Goal: Communication & Community: Answer question/provide support

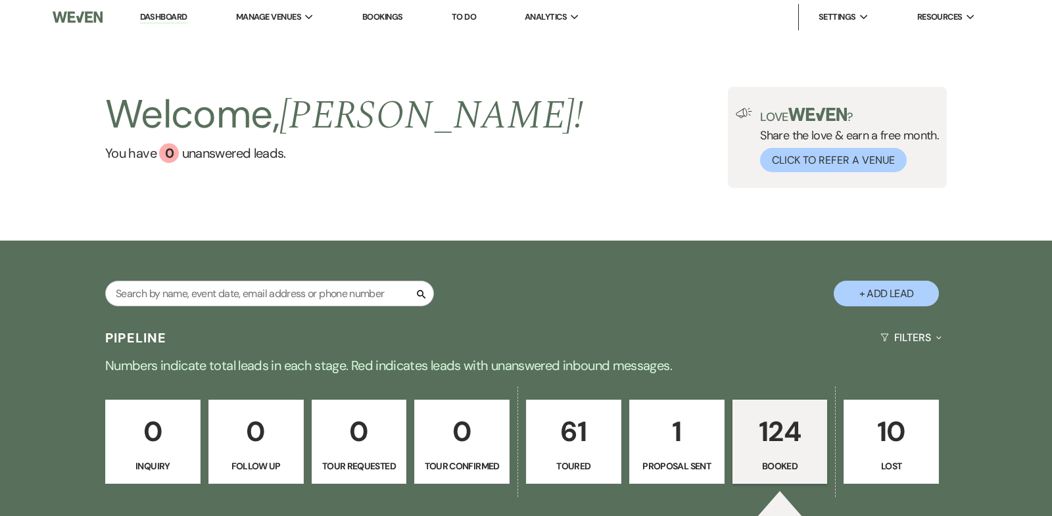
click at [776, 433] on p "124" at bounding box center [780, 432] width 78 height 44
click at [793, 434] on p "124" at bounding box center [780, 432] width 78 height 44
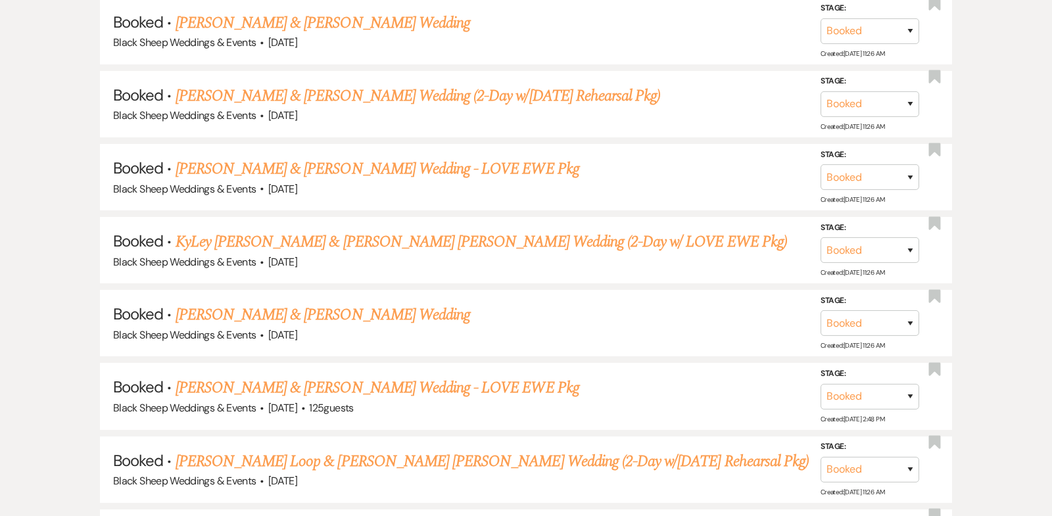
scroll to position [2017, 0]
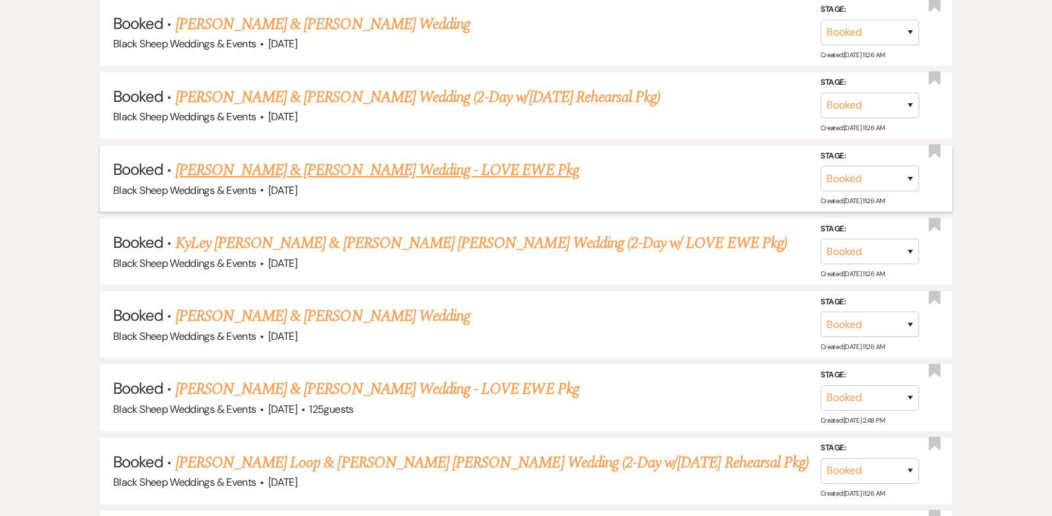
click at [355, 158] on link "[PERSON_NAME] & [PERSON_NAME] Wedding - LOVE EWE Pkg" at bounding box center [378, 170] width 404 height 24
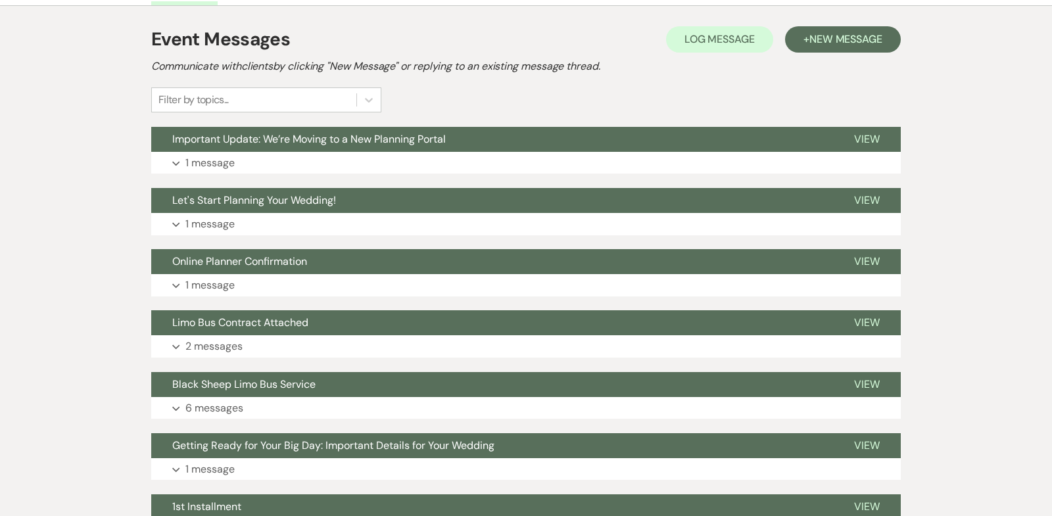
scroll to position [289, 0]
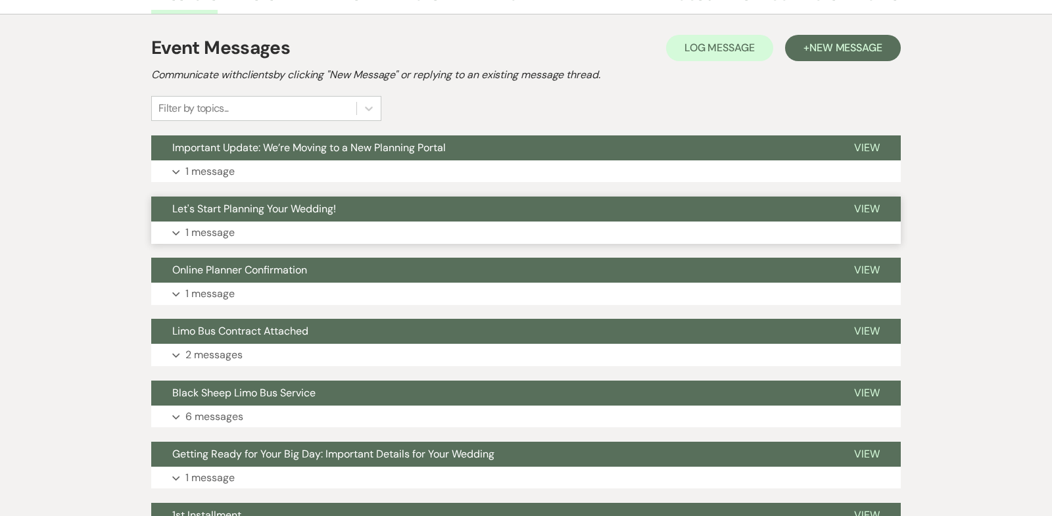
click at [174, 231] on icon "Expand" at bounding box center [176, 233] width 8 height 5
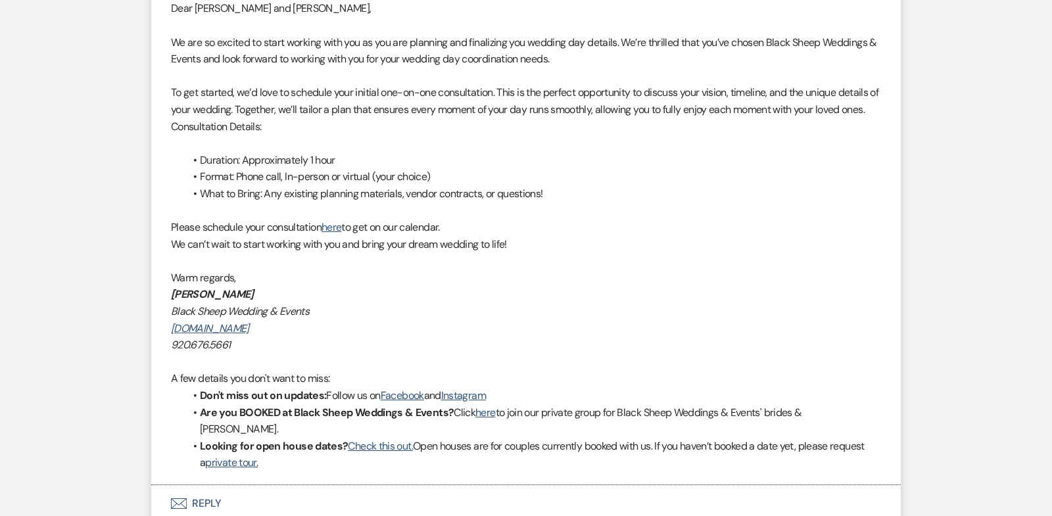
scroll to position [561, 0]
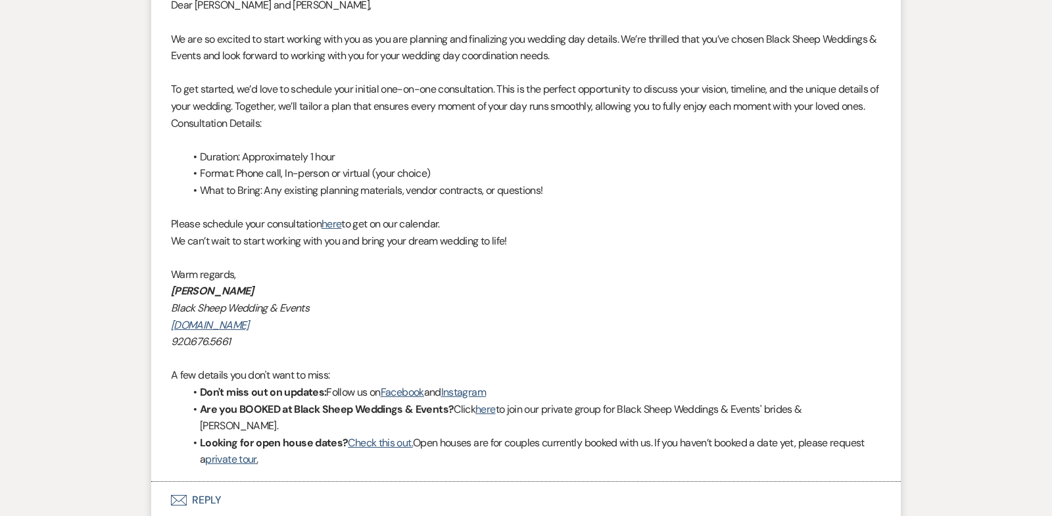
click at [214, 482] on button "Envelope Reply" at bounding box center [525, 500] width 749 height 37
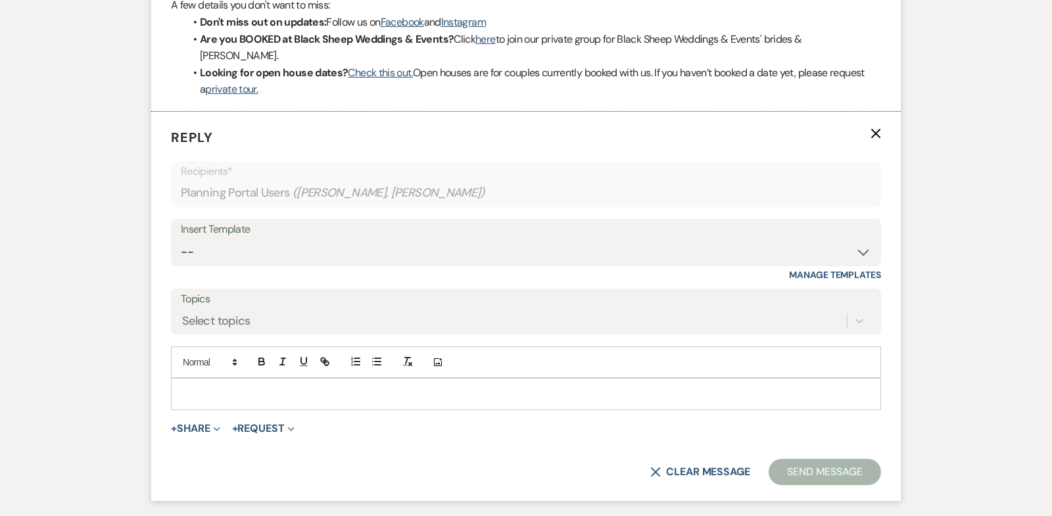
scroll to position [945, 0]
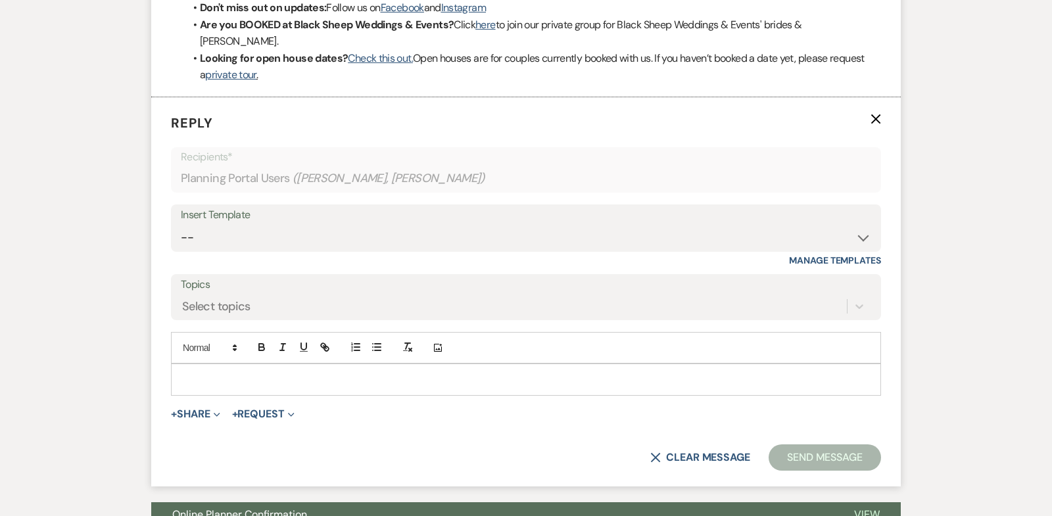
click at [189, 372] on p at bounding box center [525, 379] width 689 height 14
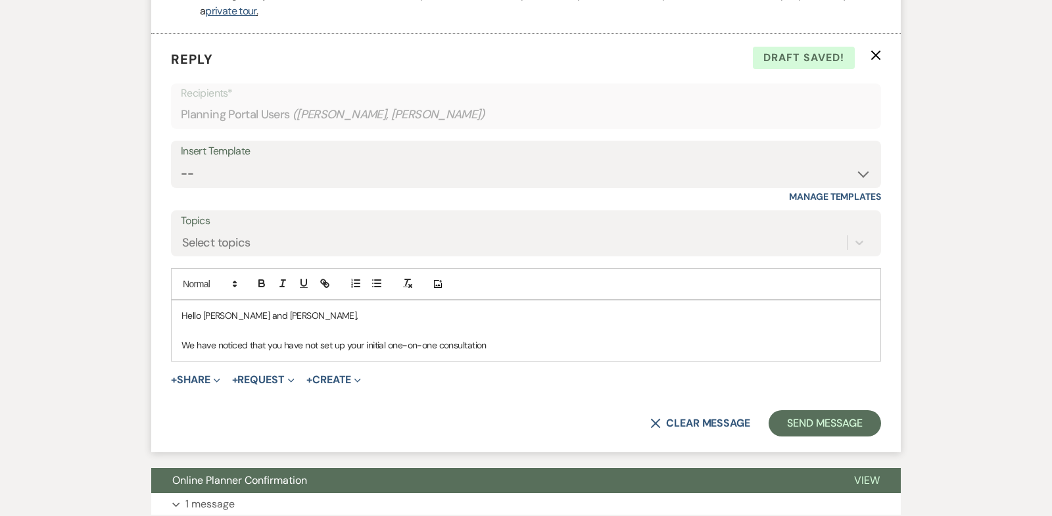
scroll to position [1011, 0]
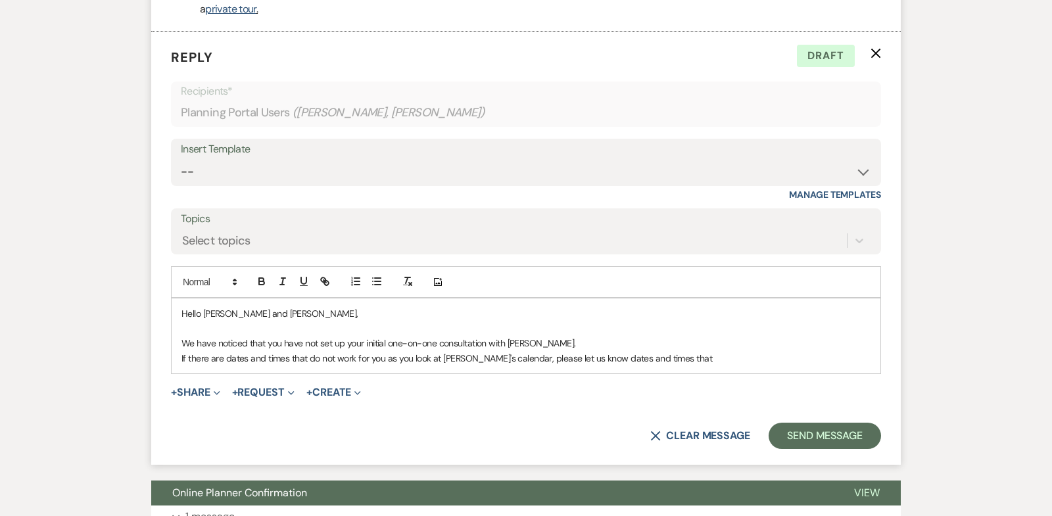
click at [209, 351] on p "If there are dates and times that do not work for you as you look at [PERSON_NA…" at bounding box center [525, 358] width 689 height 14
click at [220, 351] on p "If the are dates and times that do not work for you as you look at [PERSON_NAME…" at bounding box center [525, 358] width 689 height 14
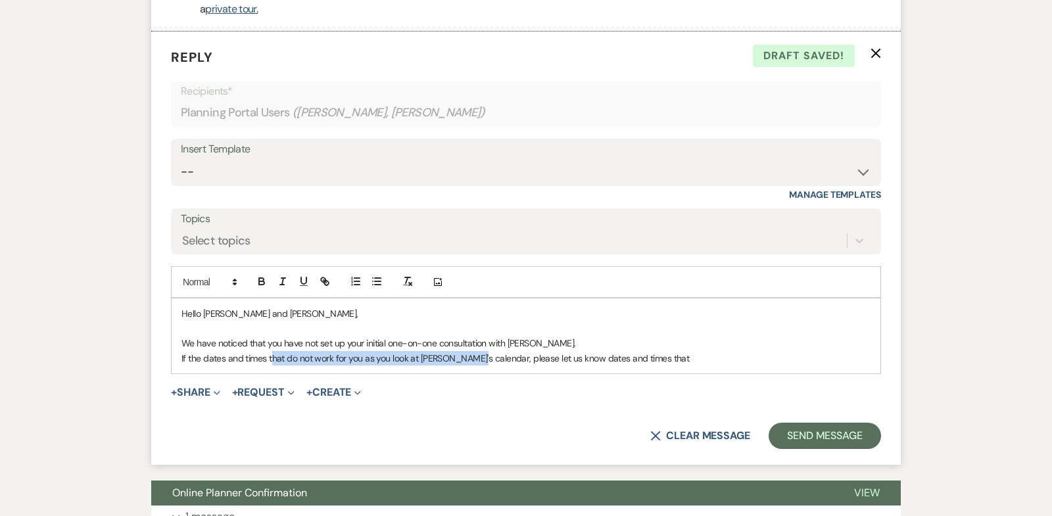
drag, startPoint x: 475, startPoint y: 323, endPoint x: 271, endPoint y: 322, distance: 203.8
click at [271, 351] on p "If the dates and times that do not work for you as you look at [PERSON_NAME]'s …" at bounding box center [525, 358] width 689 height 14
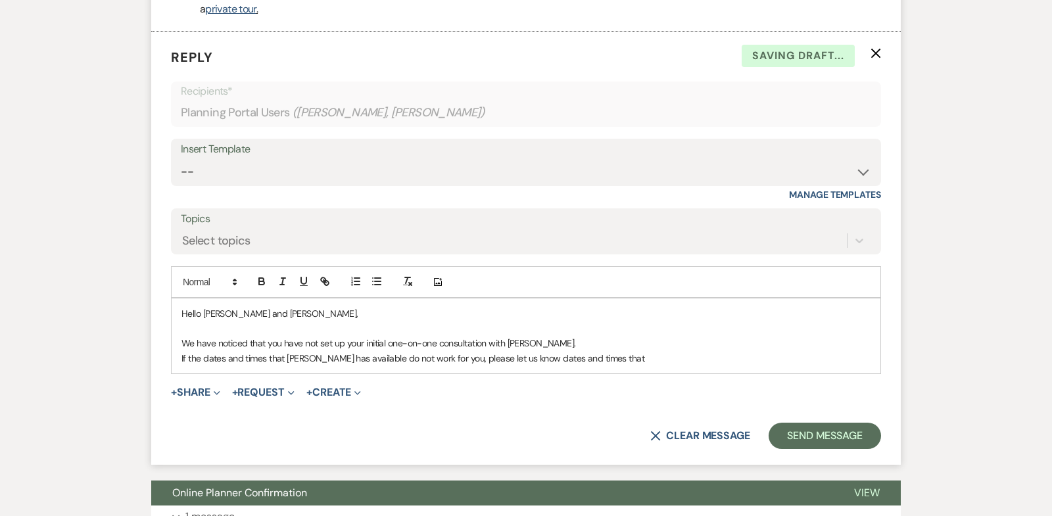
click at [591, 351] on p "If the dates and times that [PERSON_NAME] has available do not work for you, pl…" at bounding box center [525, 358] width 689 height 14
click at [599, 352] on span "If not, let us know some other days and times and we can check our schedule." at bounding box center [714, 358] width 306 height 12
click at [591, 352] on span "other days and times and we can check our schedule." at bounding box center [667, 358] width 212 height 12
click at [692, 352] on span "other days and times you have available and we can check our schedule." at bounding box center [704, 358] width 287 height 12
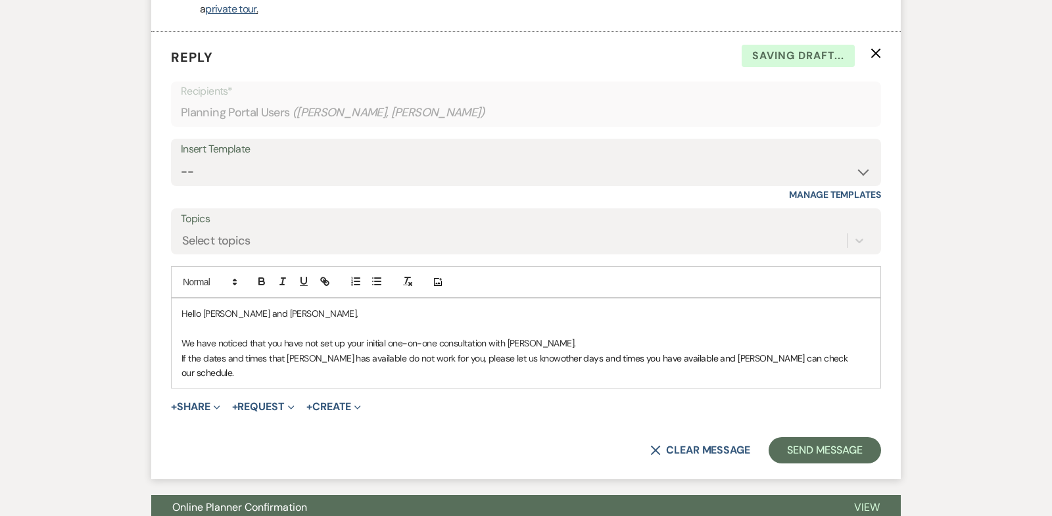
click at [752, 352] on span "other days and times you have available and [PERSON_NAME] can check our schedul…" at bounding box center [515, 365] width 668 height 26
click at [795, 351] on p "If the dates and times that [PERSON_NAME] has available do not work for you, pl…" at bounding box center [525, 366] width 689 height 30
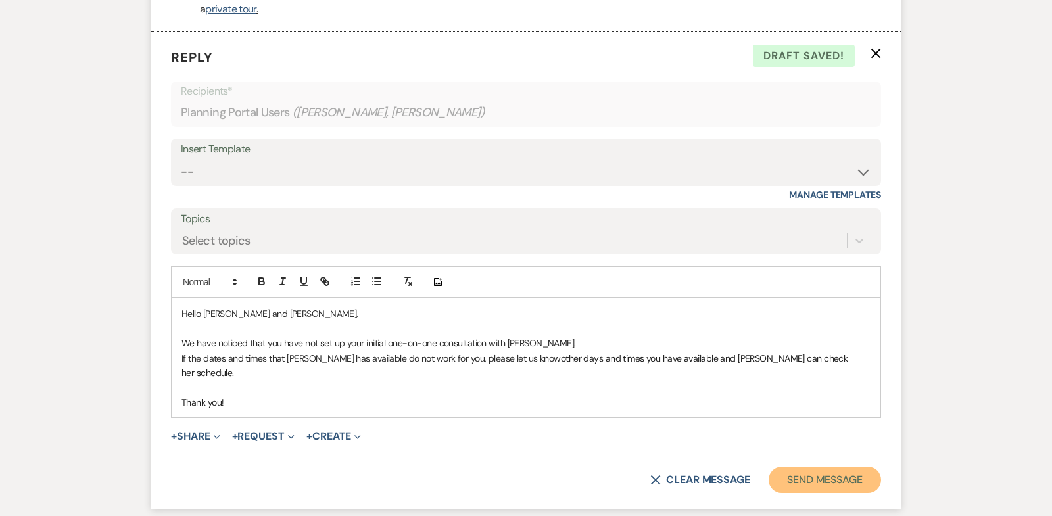
click at [824, 467] on button "Send Message" at bounding box center [824, 480] width 112 height 26
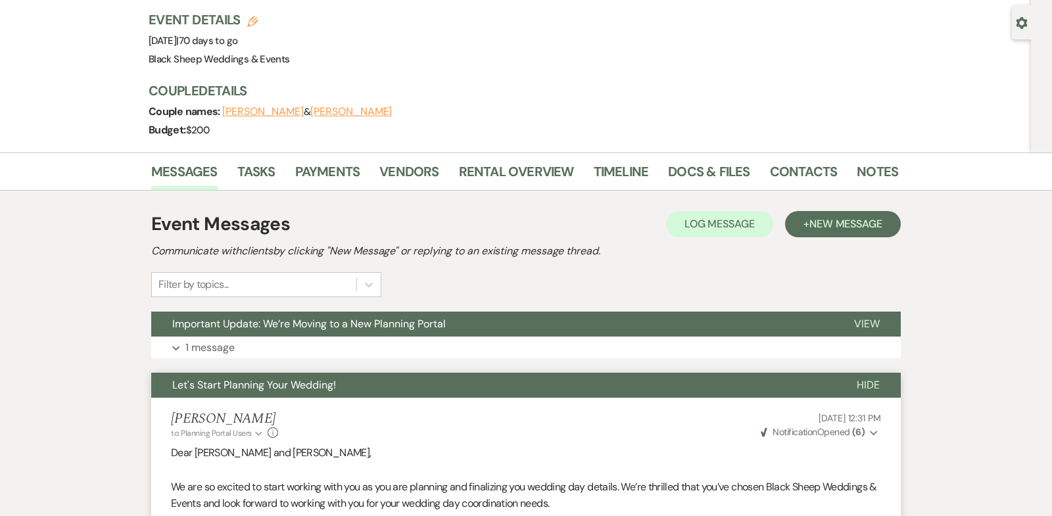
scroll to position [0, 0]
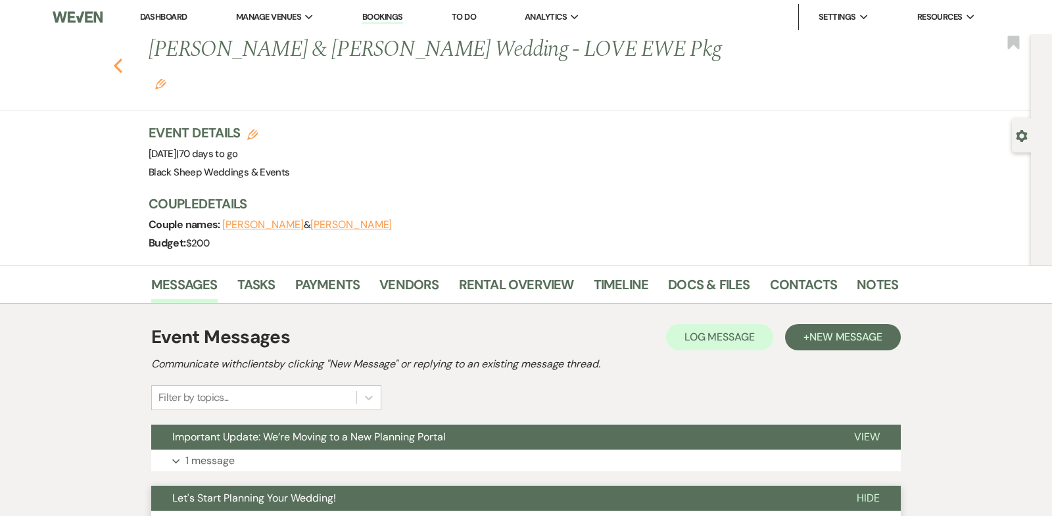
click at [117, 59] on use "button" at bounding box center [118, 66] width 9 height 14
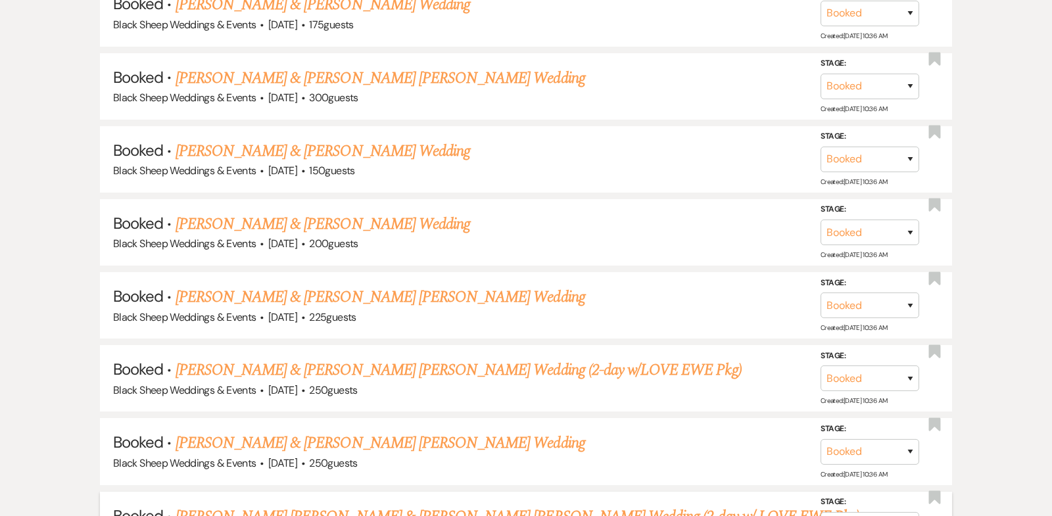
scroll to position [9131, 0]
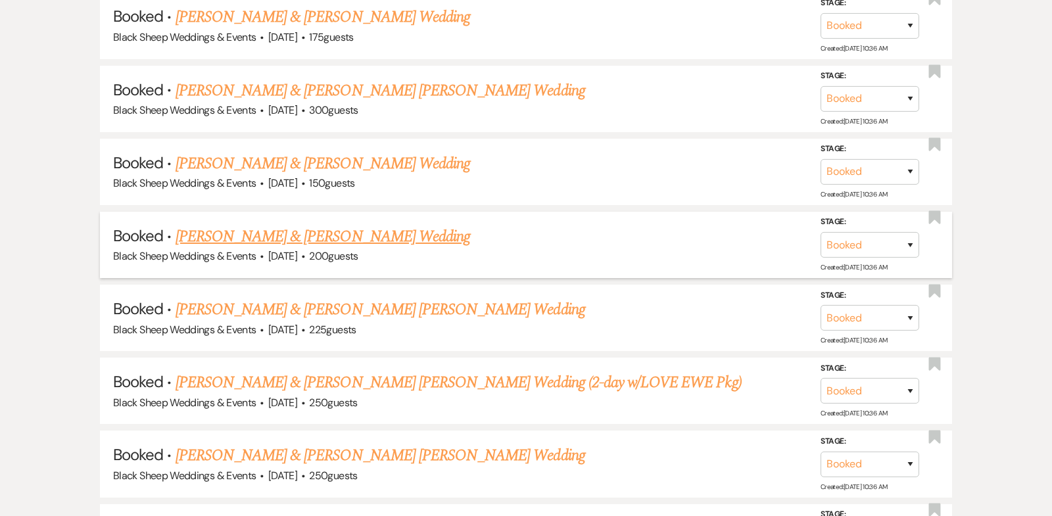
click at [289, 225] on link "[PERSON_NAME] & [PERSON_NAME] Wedding" at bounding box center [323, 237] width 294 height 24
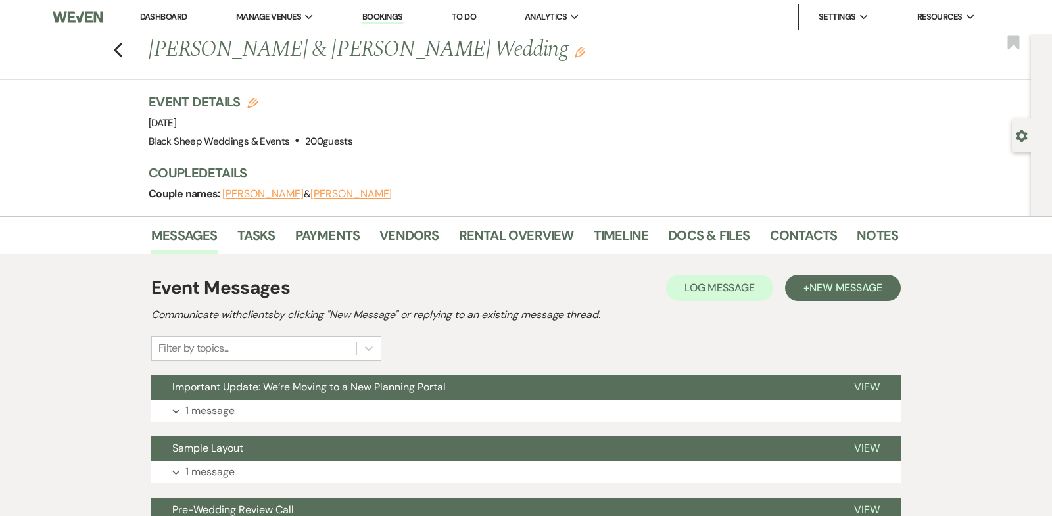
click at [323, 195] on button "[PERSON_NAME]" at bounding box center [351, 194] width 82 height 11
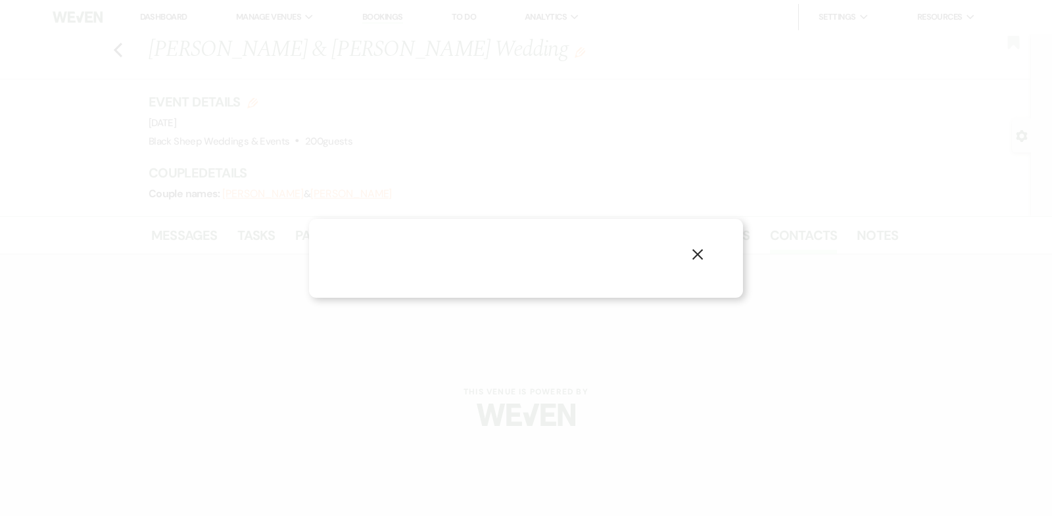
select select "1"
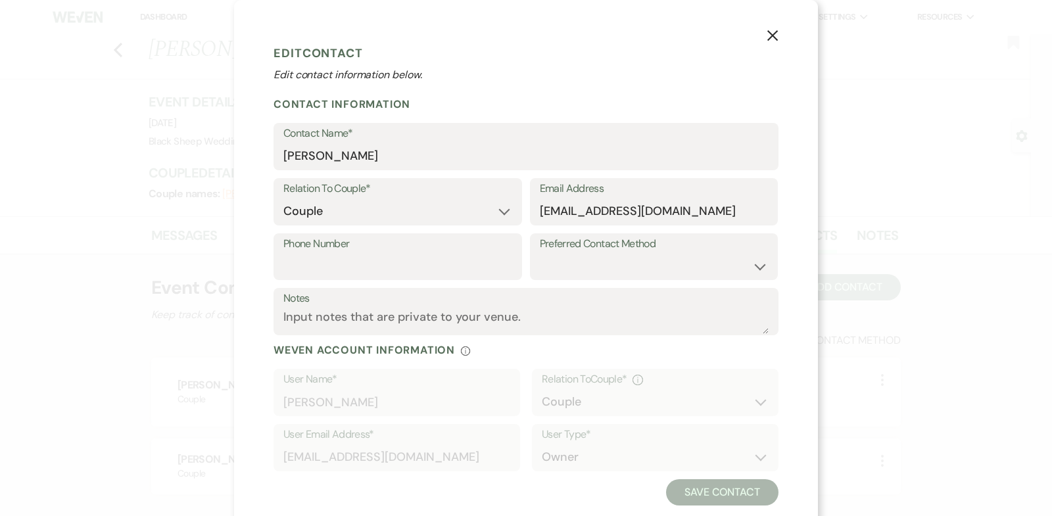
click at [774, 32] on icon "X" at bounding box center [772, 36] width 12 height 12
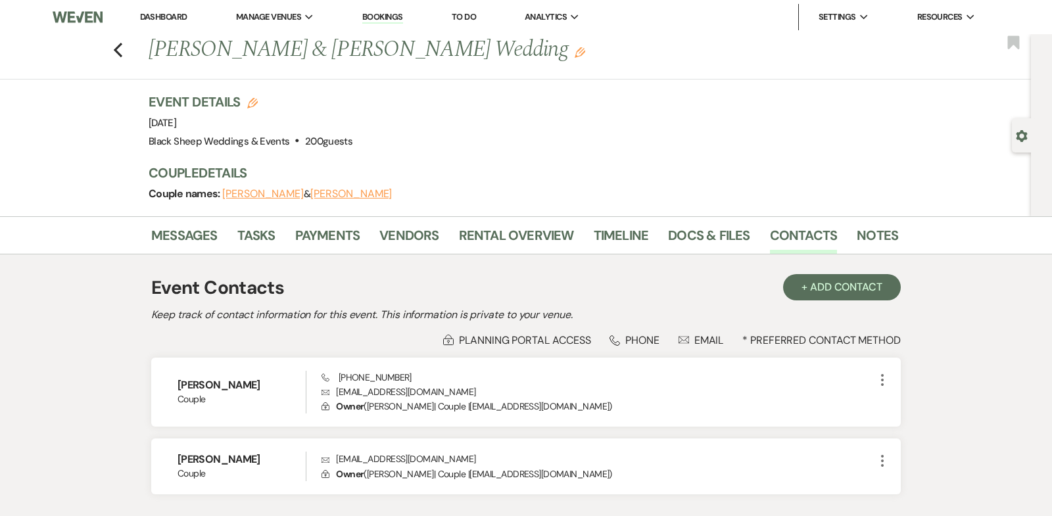
click at [245, 195] on button "[PERSON_NAME]" at bounding box center [263, 194] width 82 height 11
select select "1"
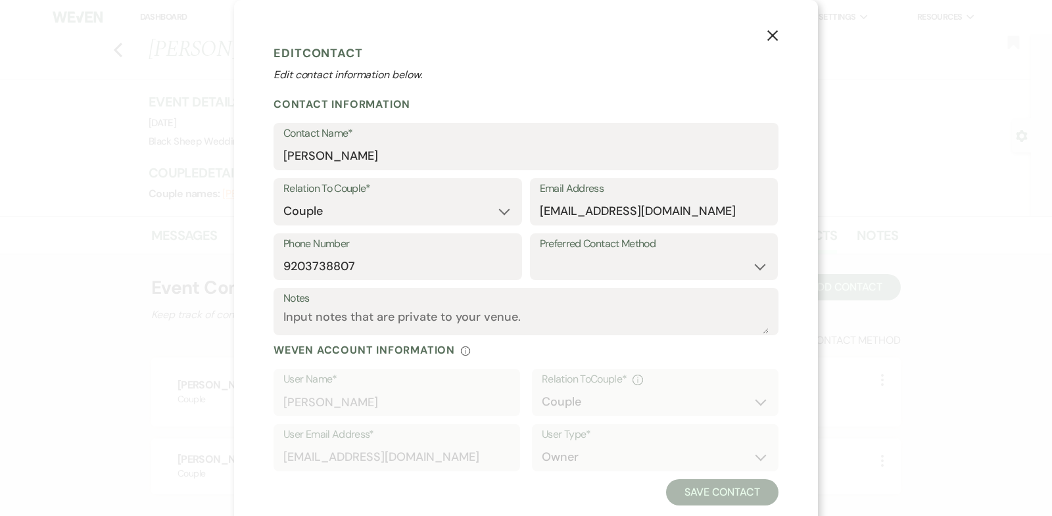
click at [775, 32] on use "button" at bounding box center [772, 35] width 11 height 11
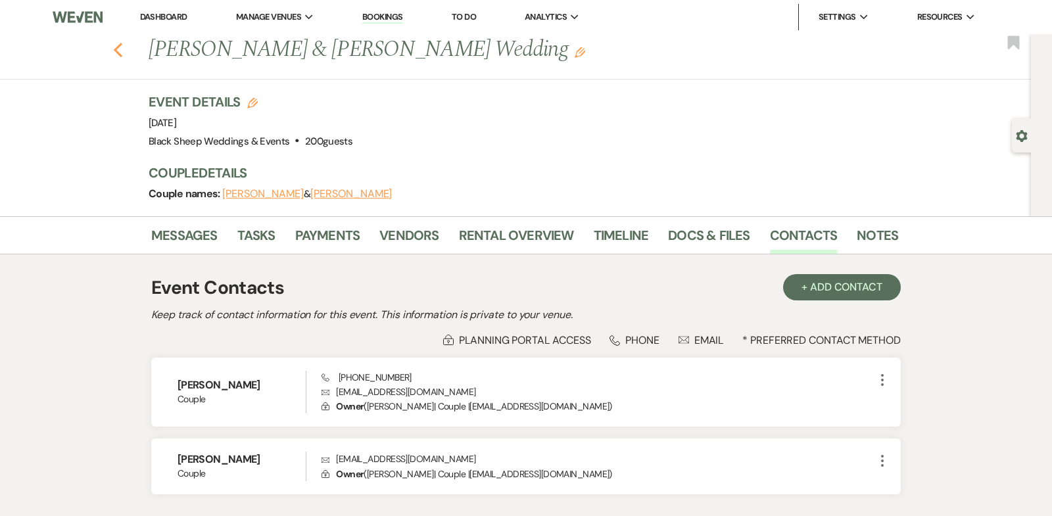
click at [118, 49] on icon "Previous" at bounding box center [118, 50] width 10 height 16
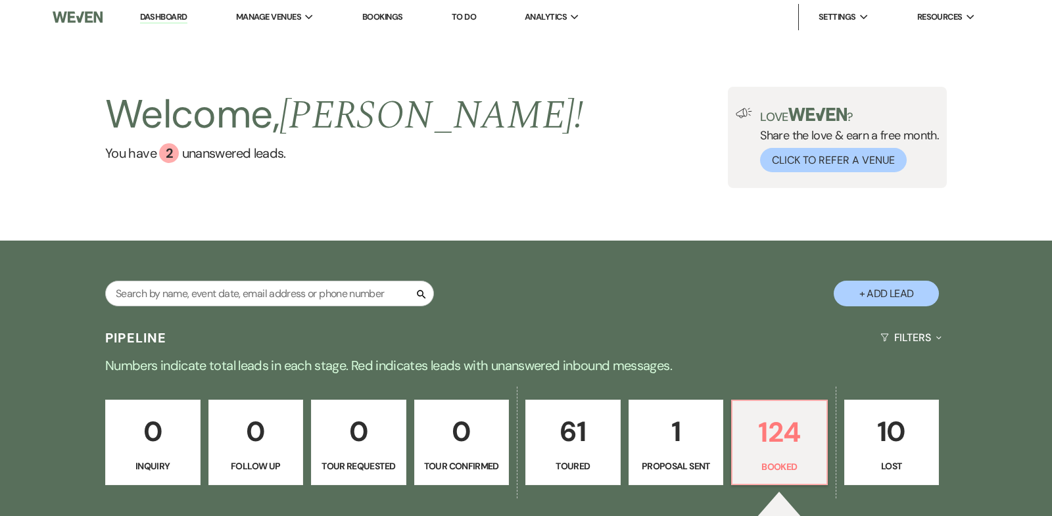
click at [154, 14] on link "Dashboard" at bounding box center [163, 17] width 47 height 12
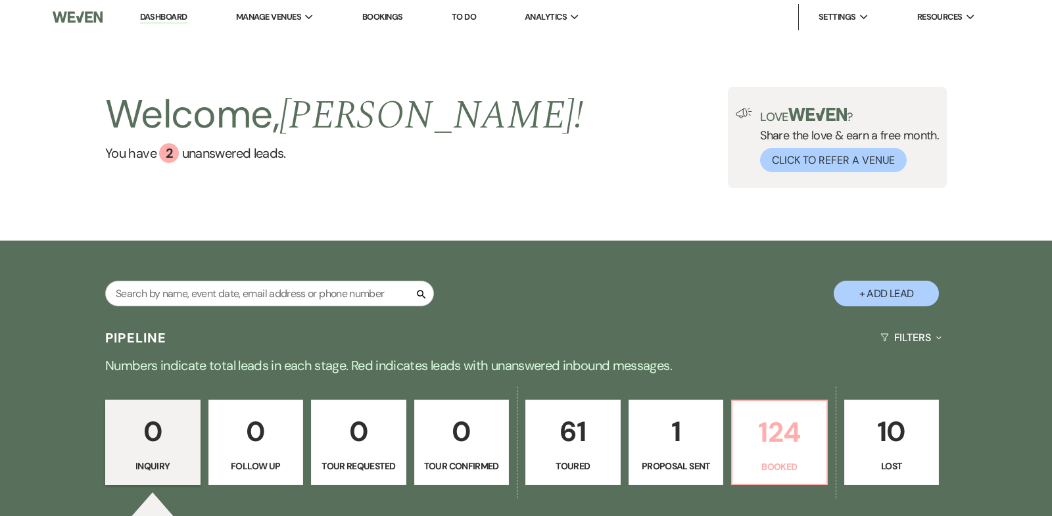
click at [789, 428] on p "124" at bounding box center [779, 432] width 78 height 44
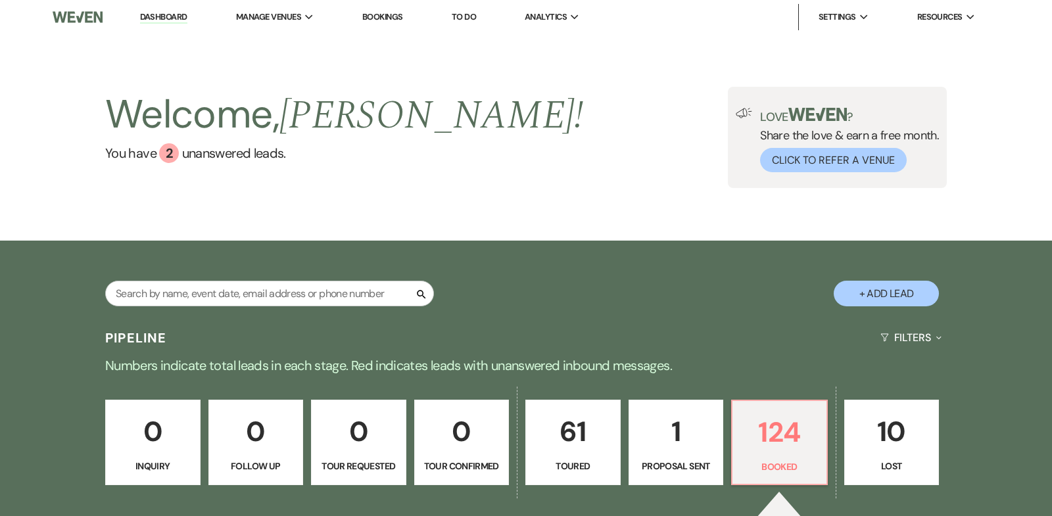
click at [172, 16] on link "Dashboard" at bounding box center [163, 17] width 47 height 12
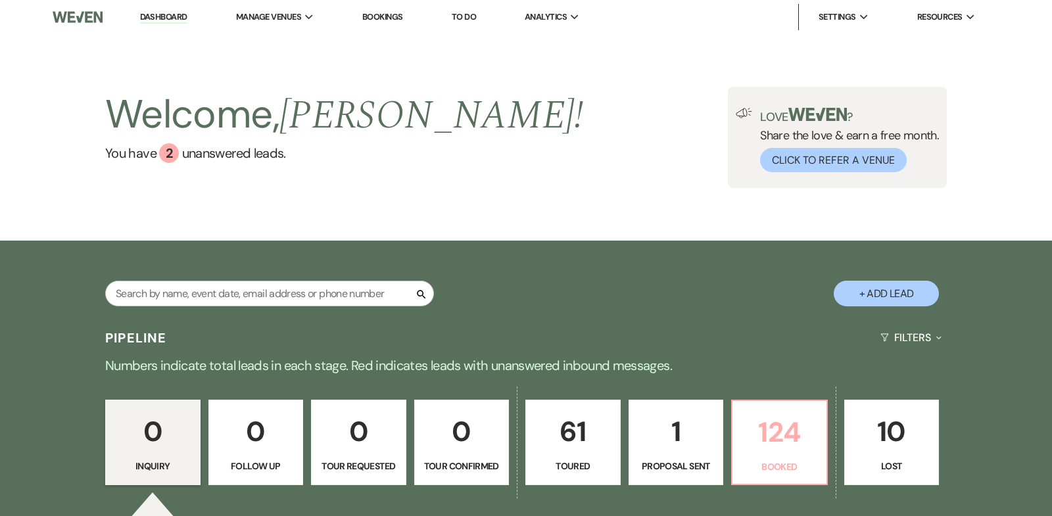
click at [770, 421] on p "124" at bounding box center [779, 432] width 78 height 44
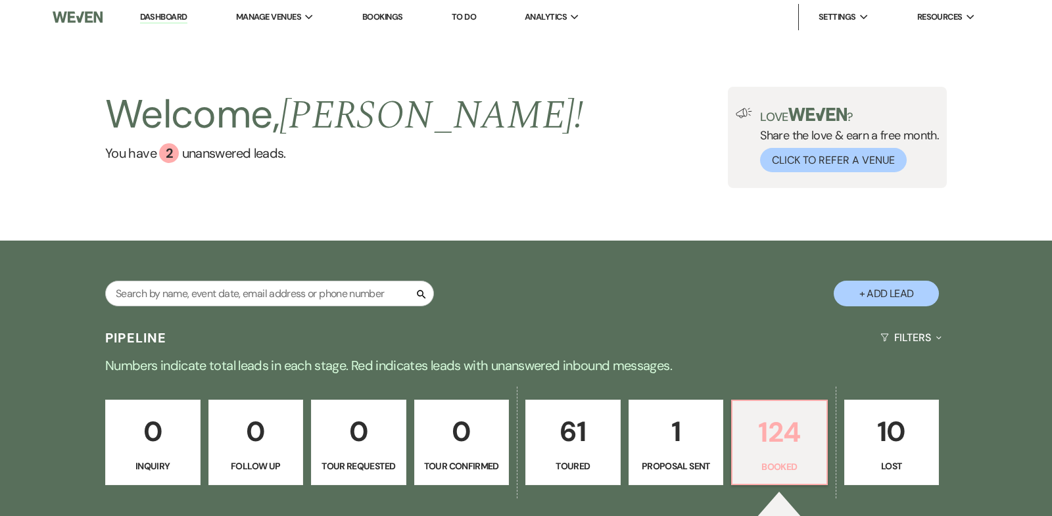
click at [783, 427] on p "124" at bounding box center [779, 432] width 78 height 44
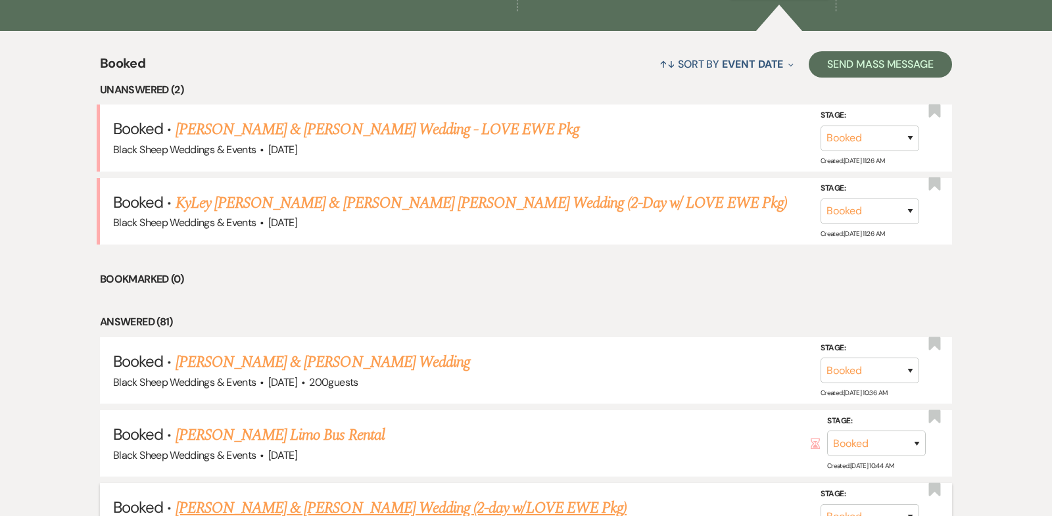
scroll to position [471, 0]
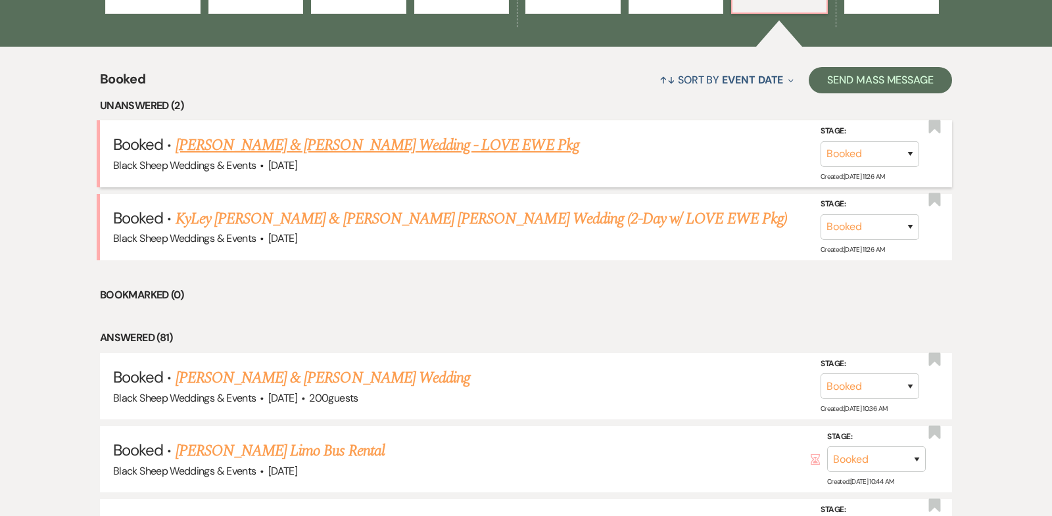
click at [327, 144] on link "[PERSON_NAME] & [PERSON_NAME] Wedding - LOVE EWE Pkg" at bounding box center [378, 145] width 404 height 24
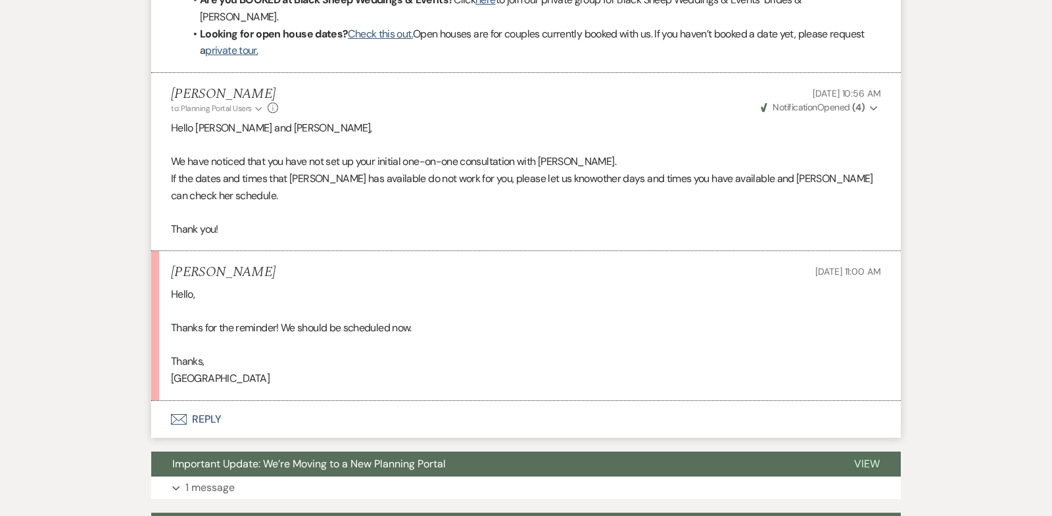
scroll to position [910, 0]
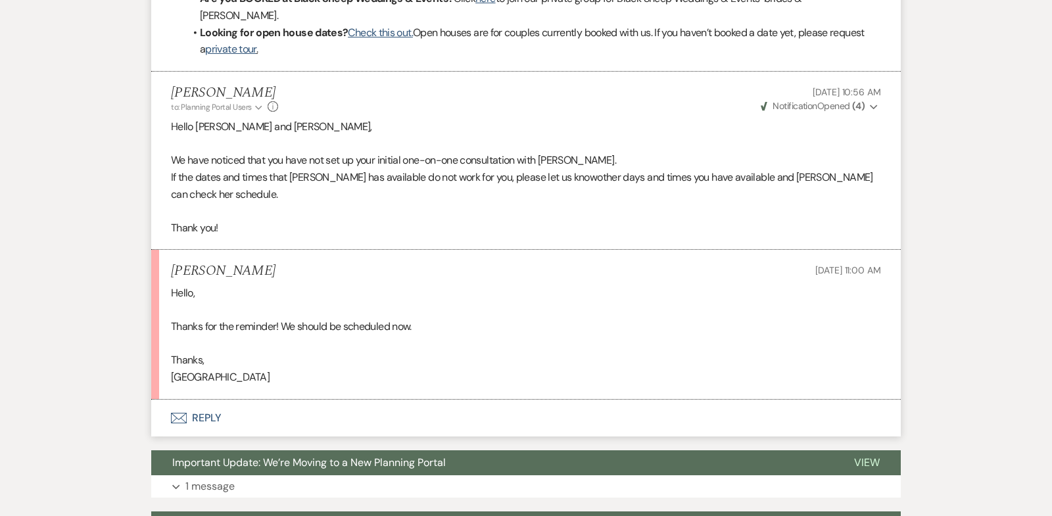
click at [428, 302] on p at bounding box center [526, 310] width 710 height 17
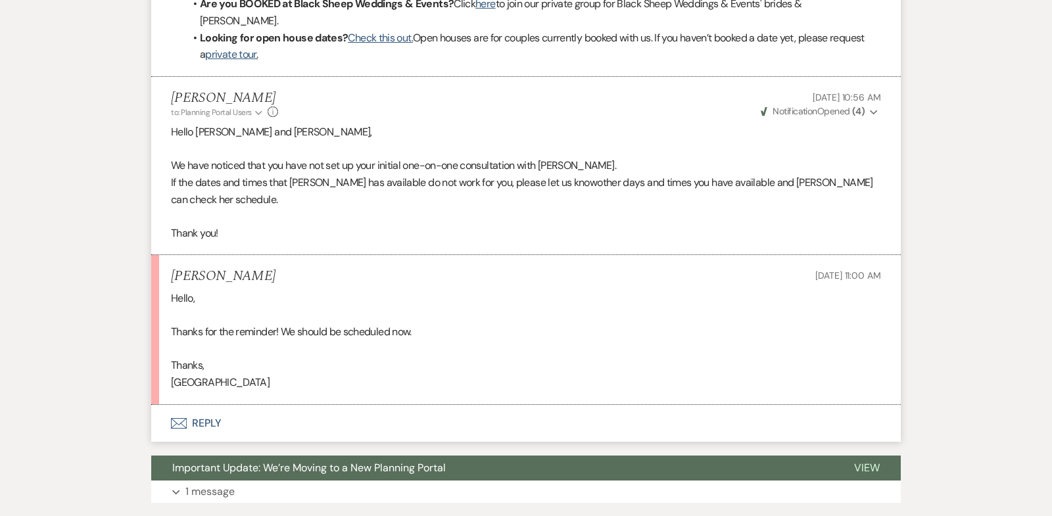
click at [206, 405] on button "Envelope Reply" at bounding box center [525, 423] width 749 height 37
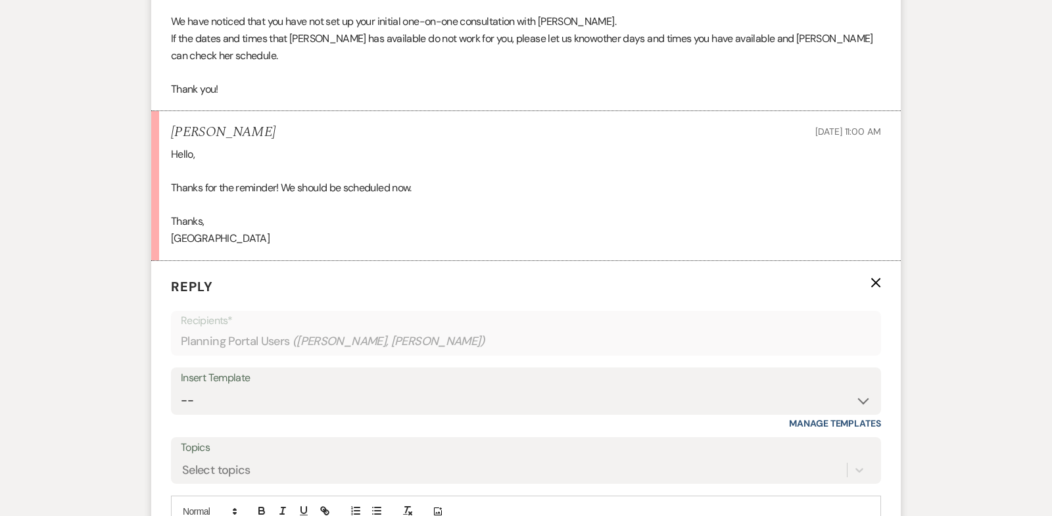
scroll to position [1194, 0]
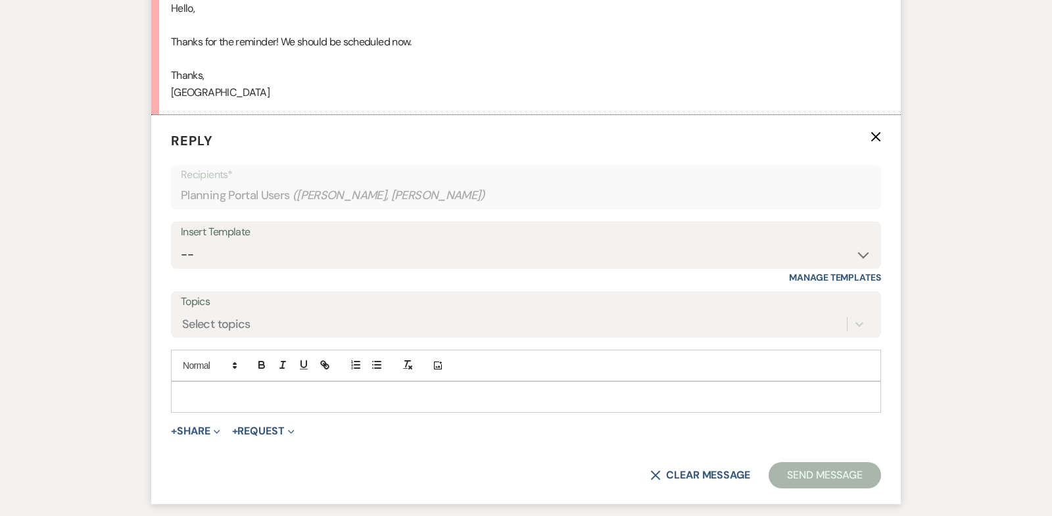
click at [189, 390] on p at bounding box center [525, 397] width 689 height 14
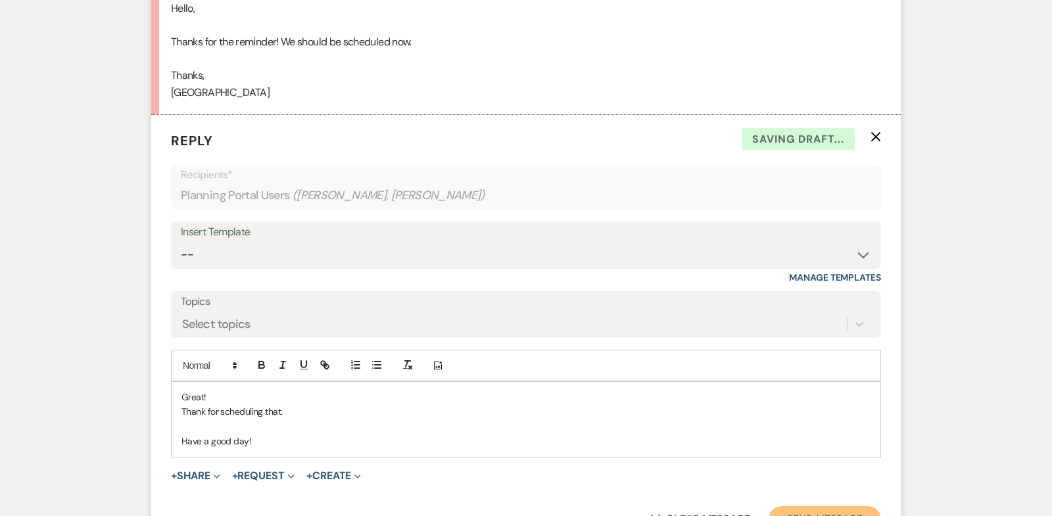
click at [811, 506] on button "Send Message" at bounding box center [824, 519] width 112 height 26
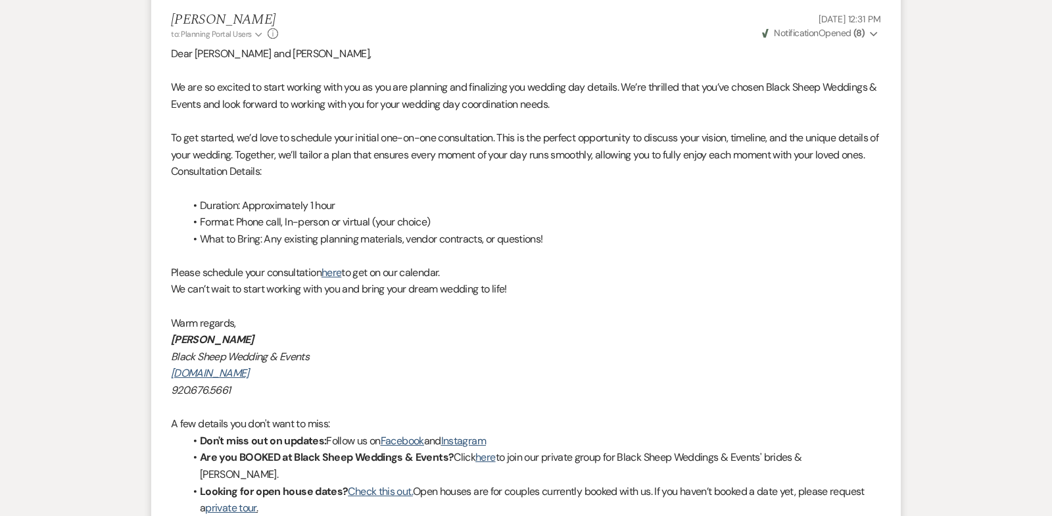
scroll to position [0, 0]
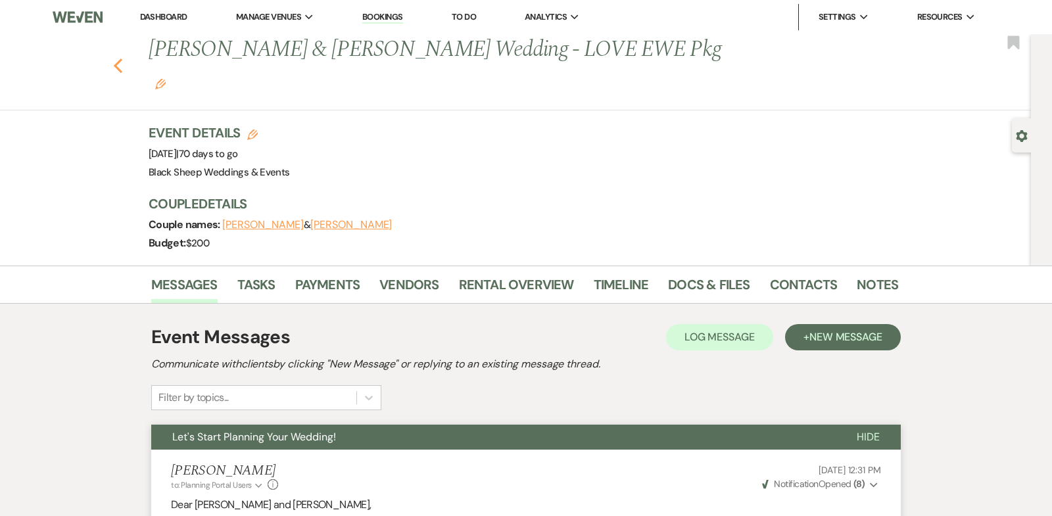
click at [118, 58] on icon "Previous" at bounding box center [118, 66] width 10 height 16
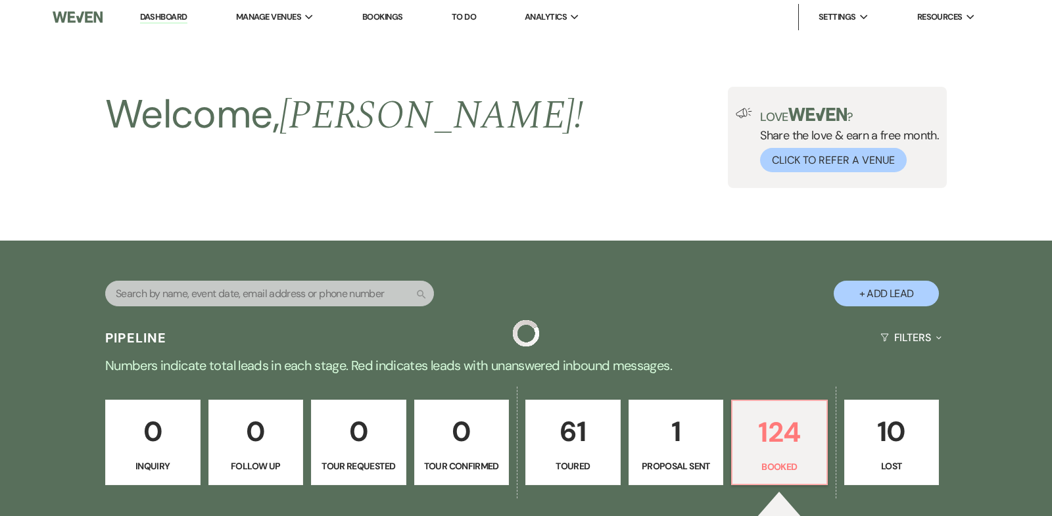
scroll to position [471, 0]
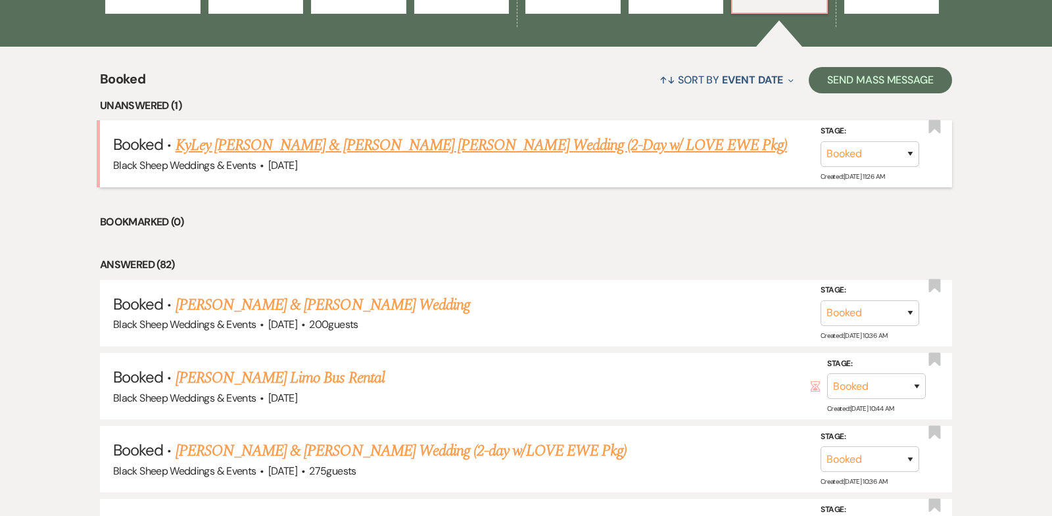
click at [301, 145] on link "KyLey [PERSON_NAME] & [PERSON_NAME] [PERSON_NAME] Wedding (2-Day w/ LOVE EWE Pk…" at bounding box center [481, 145] width 611 height 24
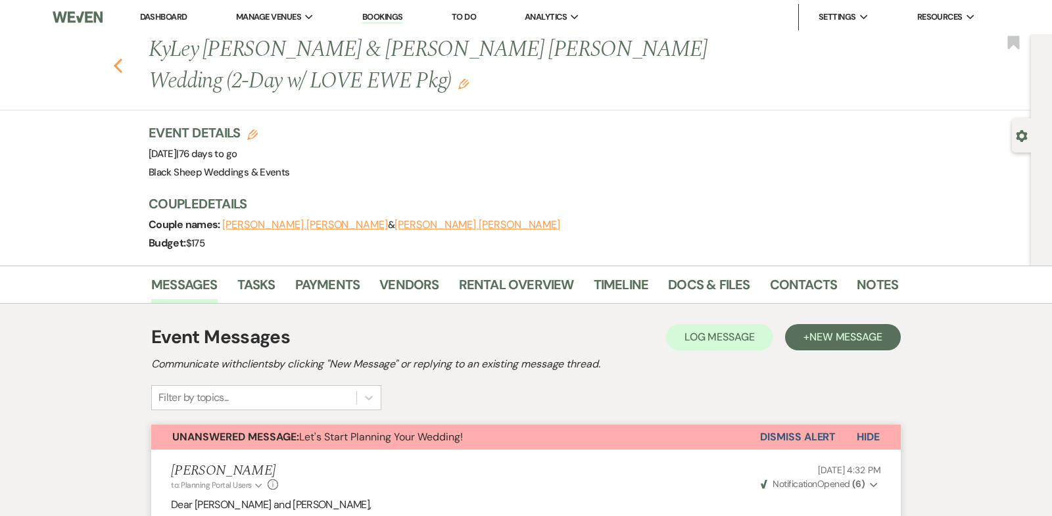
click at [119, 64] on icon "Previous" at bounding box center [118, 66] width 10 height 16
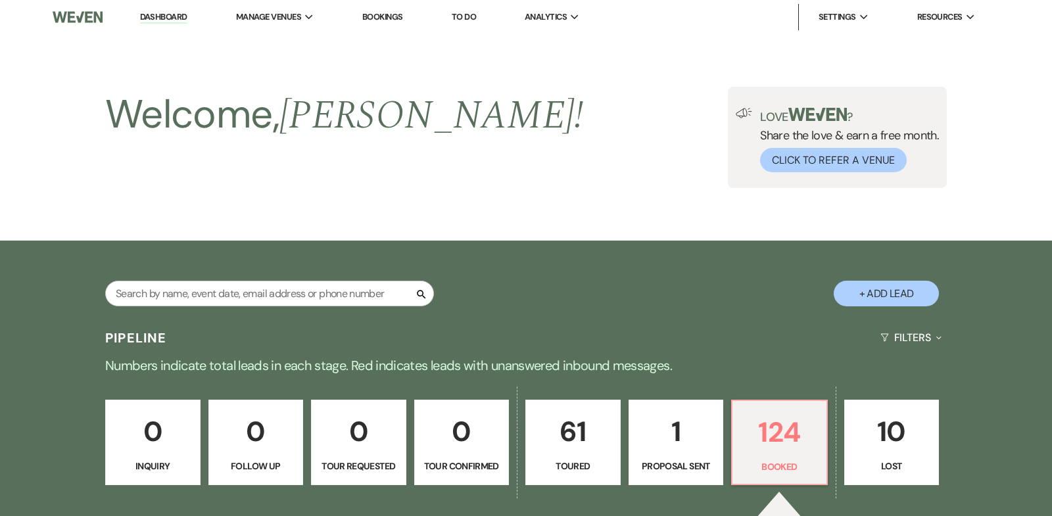
scroll to position [471, 0]
